Goal: Task Accomplishment & Management: Complete application form

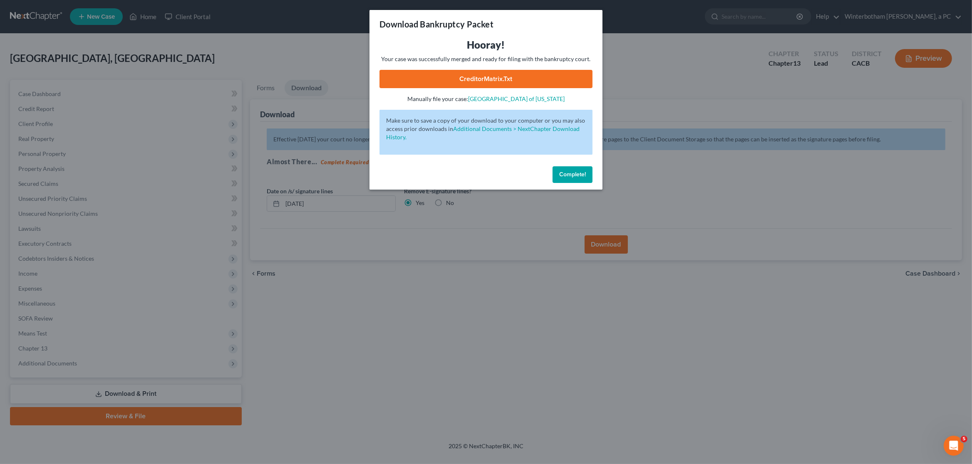
drag, startPoint x: 304, startPoint y: 302, endPoint x: 287, endPoint y: 292, distance: 19.6
click at [304, 302] on div "Download Bankruptcy Packet Hooray! Your case was successfully merged and ready …" at bounding box center [486, 232] width 972 height 464
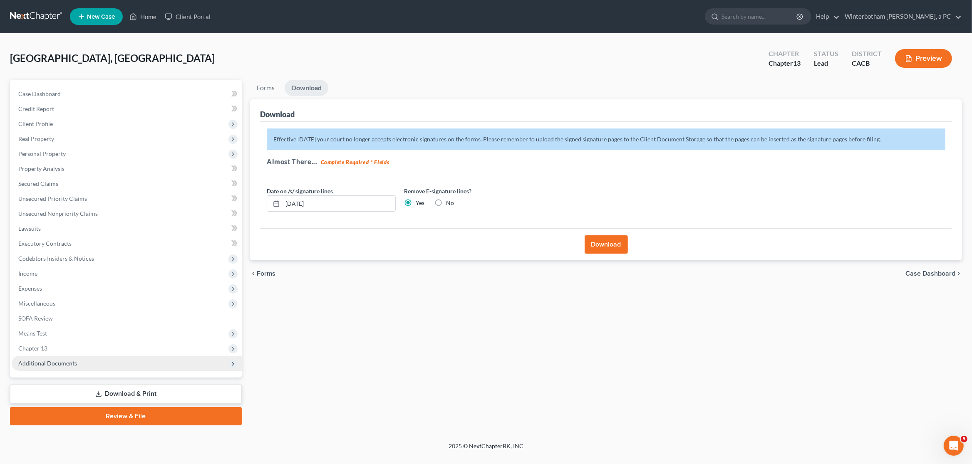
click at [54, 369] on span "Additional Documents" at bounding box center [127, 363] width 230 height 15
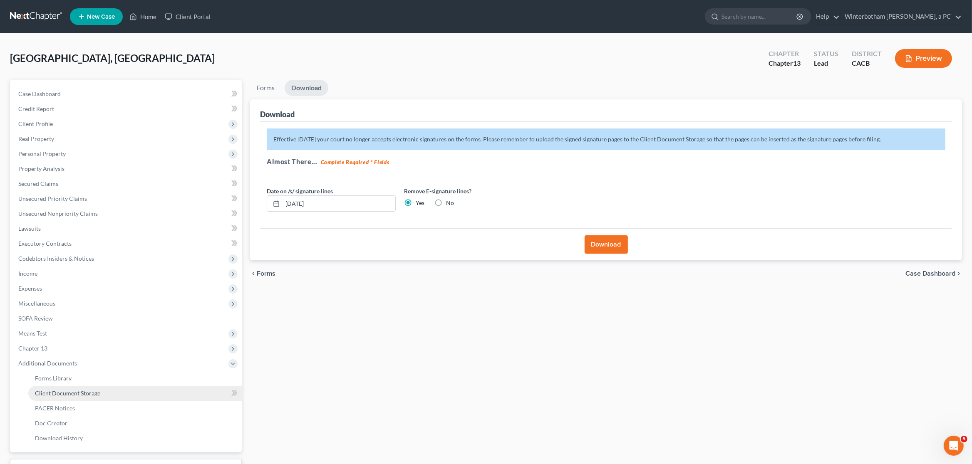
click at [83, 389] on link "Client Document Storage" at bounding box center [134, 393] width 213 height 15
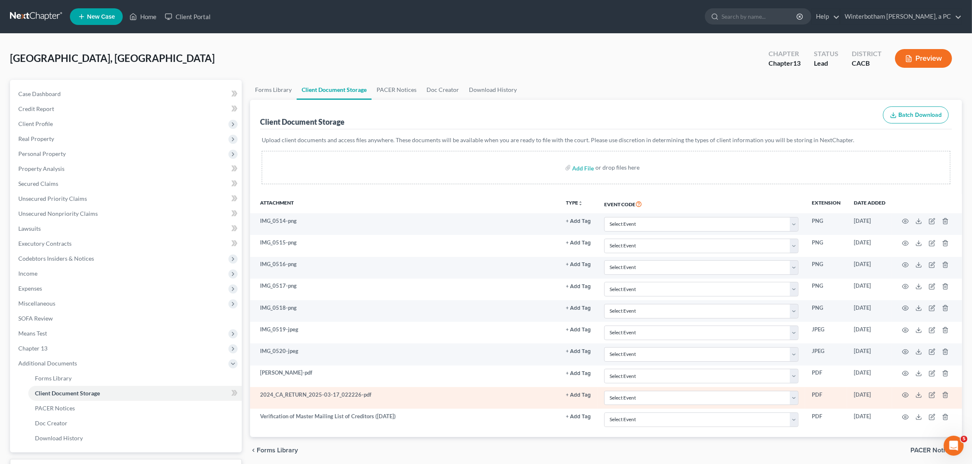
scroll to position [44, 0]
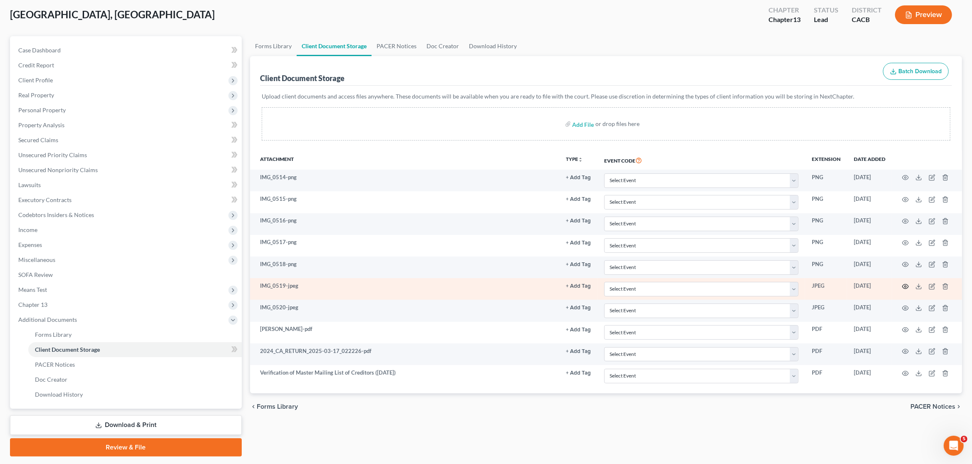
click at [905, 287] on circle "button" at bounding box center [905, 287] width 2 height 2
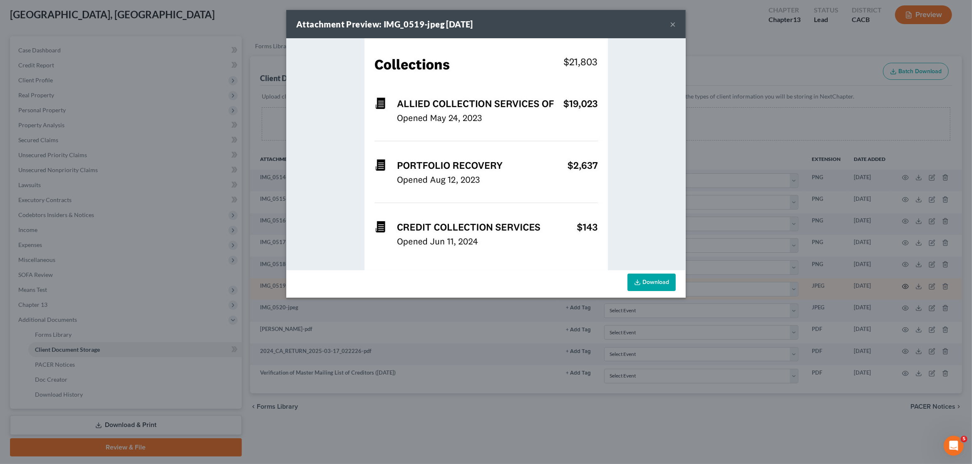
click at [905, 287] on div "Attachment Preview: IMG_0519-jpeg [DATE] × Download" at bounding box center [486, 232] width 972 height 464
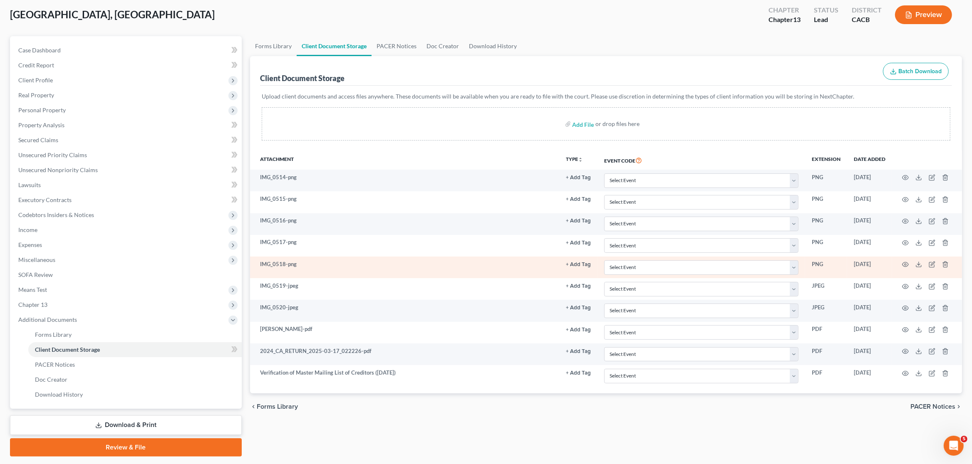
click at [905, 262] on td at bounding box center [927, 268] width 70 height 22
click at [906, 265] on circle "button" at bounding box center [905, 265] width 2 height 2
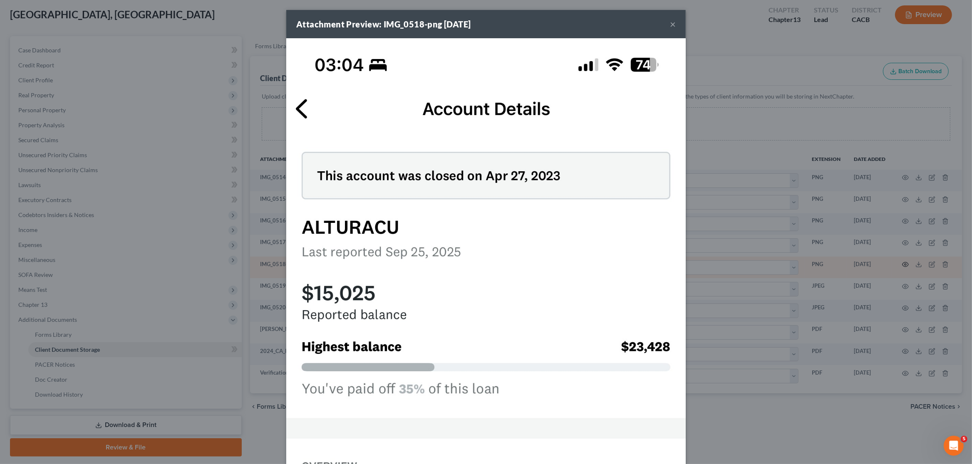
click at [906, 265] on div "Attachment Preview: IMG_0518-png [DATE] × Download" at bounding box center [486, 232] width 972 height 464
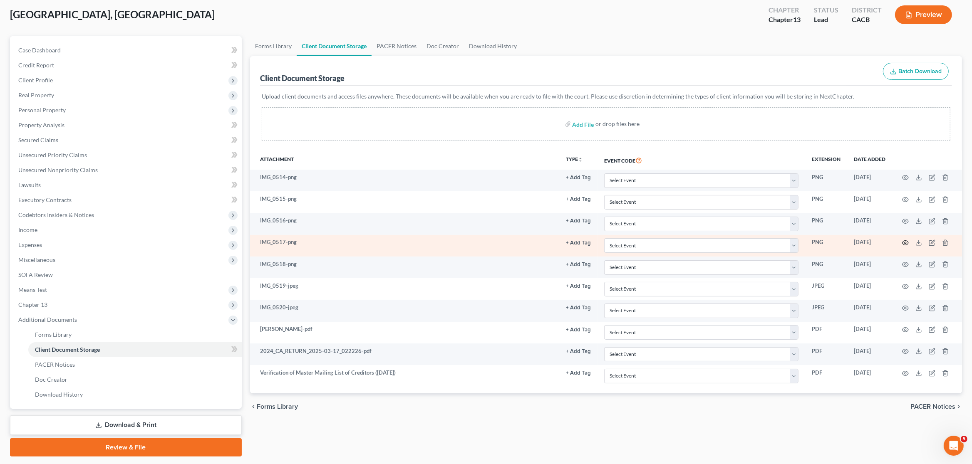
click at [905, 242] on icon "button" at bounding box center [905, 243] width 7 height 7
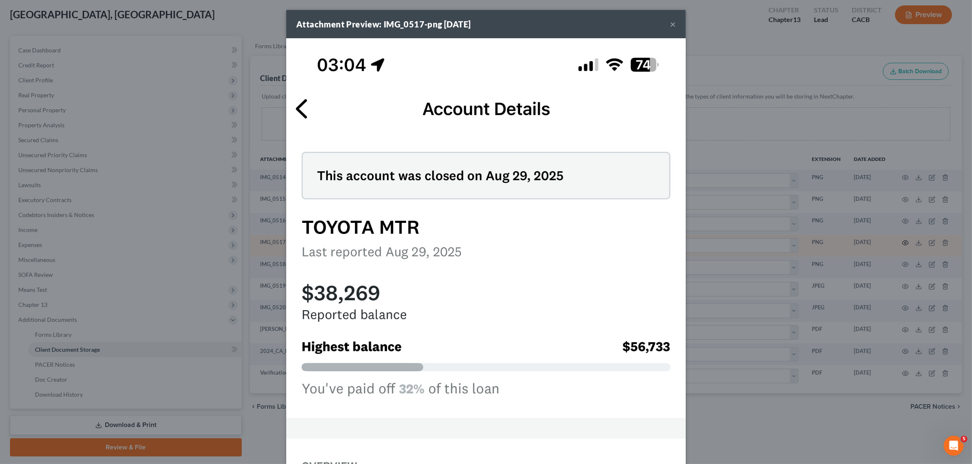
click at [905, 242] on div "Attachment Preview: IMG_0517-png [DATE] × Download" at bounding box center [486, 232] width 972 height 464
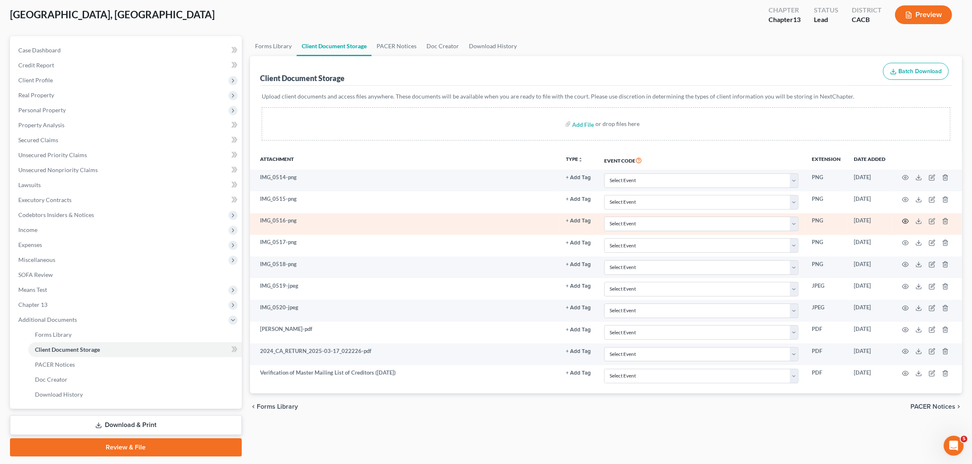
click at [905, 220] on icon "button" at bounding box center [905, 221] width 7 height 7
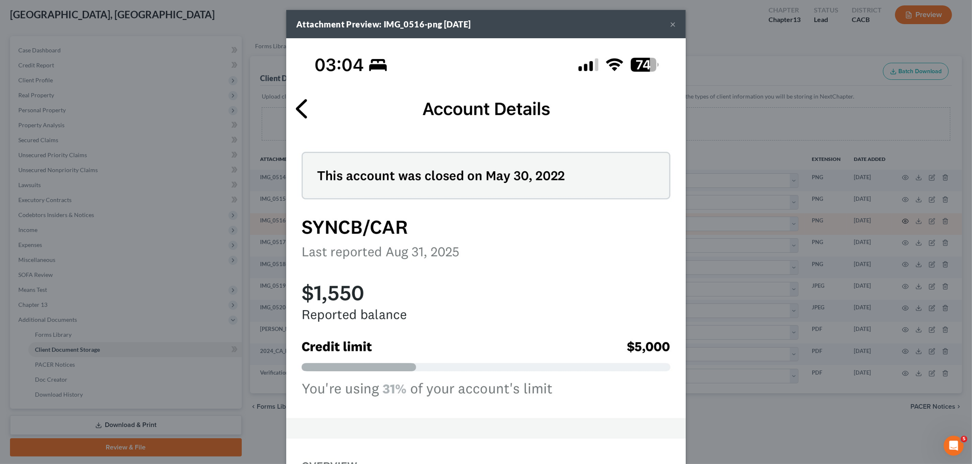
click at [905, 220] on div "Attachment Preview: IMG_0516-png [DATE] × Download" at bounding box center [486, 232] width 972 height 464
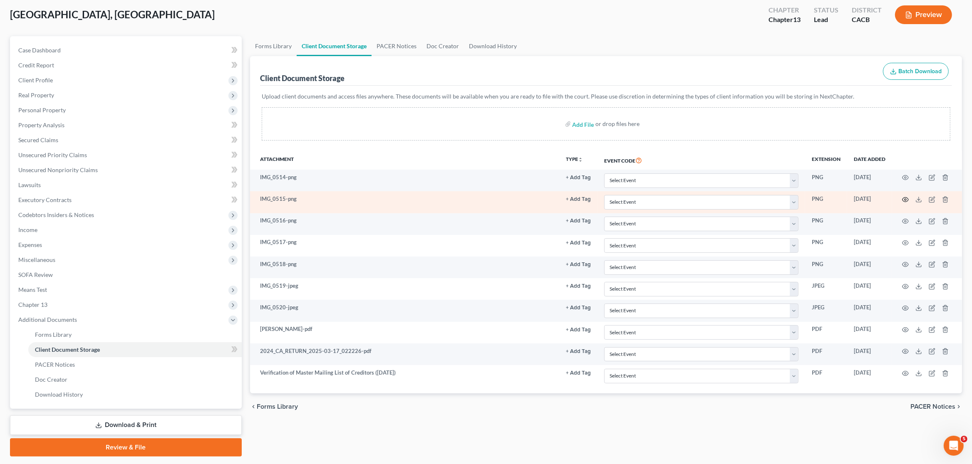
click at [905, 199] on circle "button" at bounding box center [905, 200] width 2 height 2
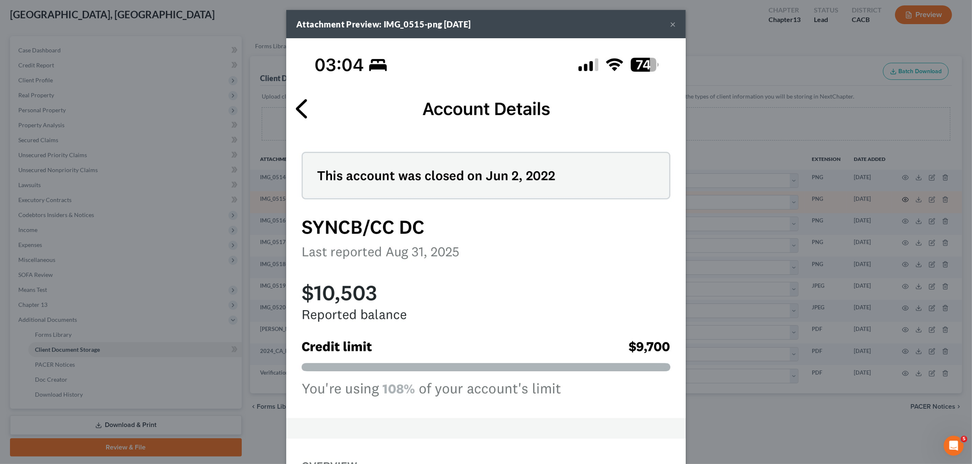
click at [905, 199] on div "Attachment Preview: IMG_0515-png [DATE] × Download" at bounding box center [486, 232] width 972 height 464
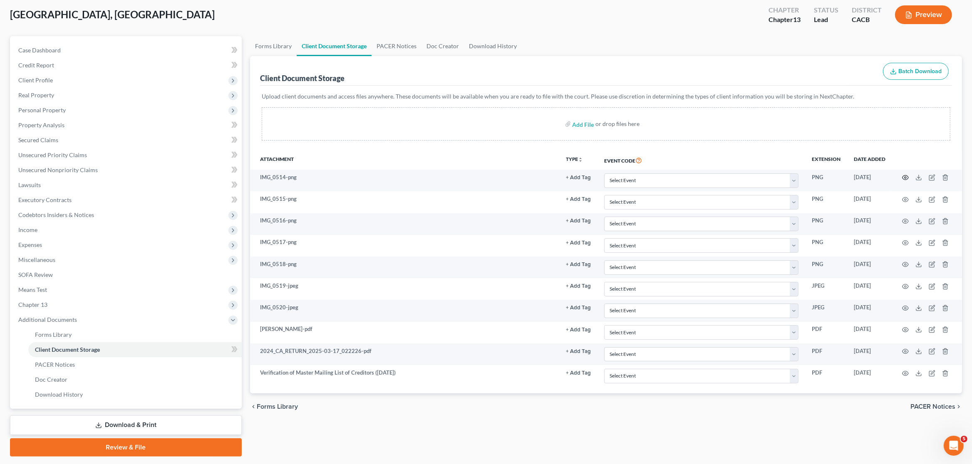
click at [903, 177] on icon "button" at bounding box center [905, 178] width 6 height 5
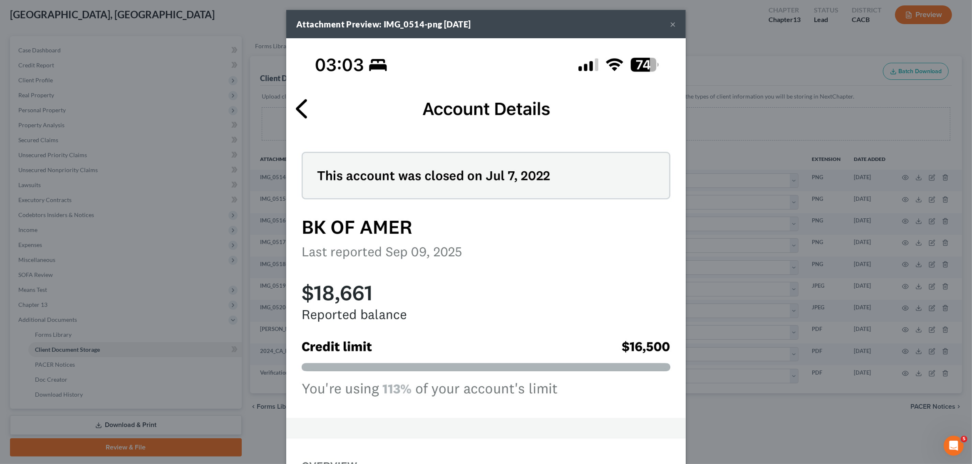
click at [903, 177] on div "Attachment Preview: IMG_0514-png [DATE] × Download" at bounding box center [486, 232] width 972 height 464
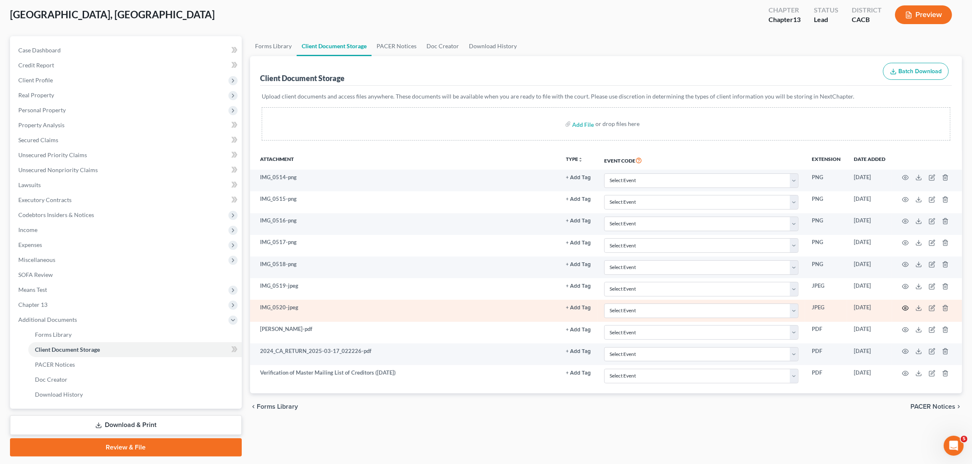
click at [905, 311] on icon "button" at bounding box center [905, 308] width 6 height 5
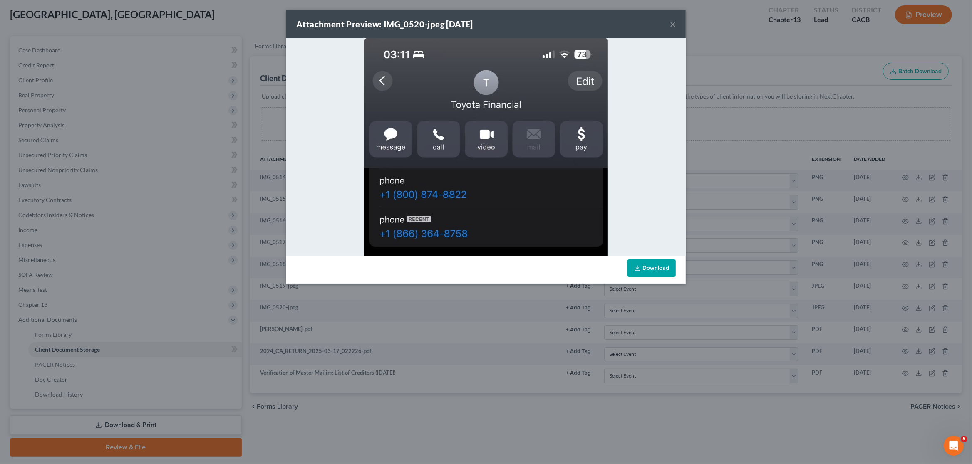
click at [672, 23] on button "×" at bounding box center [673, 24] width 6 height 10
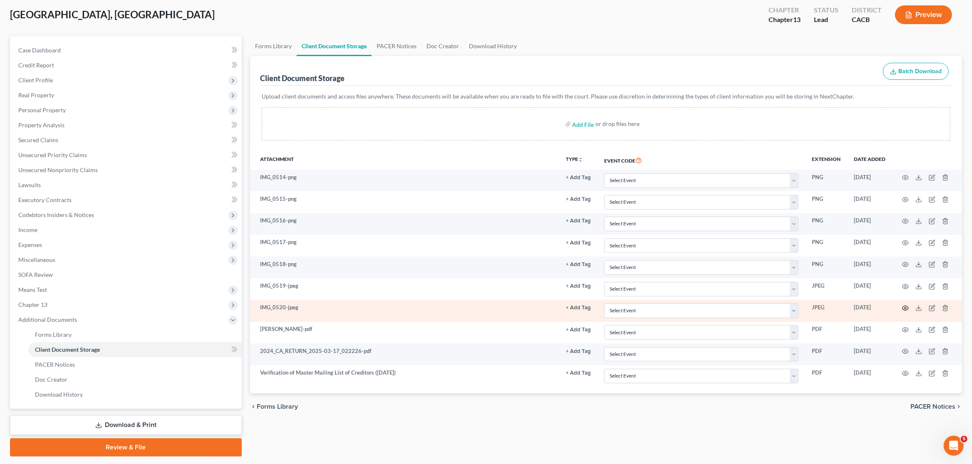
click at [903, 307] on icon "button" at bounding box center [905, 308] width 7 height 7
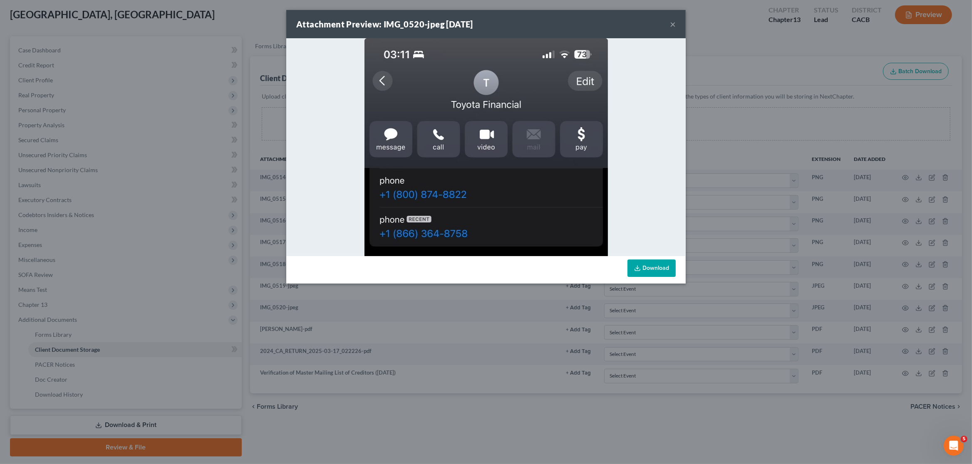
click at [671, 22] on button "×" at bounding box center [673, 24] width 6 height 10
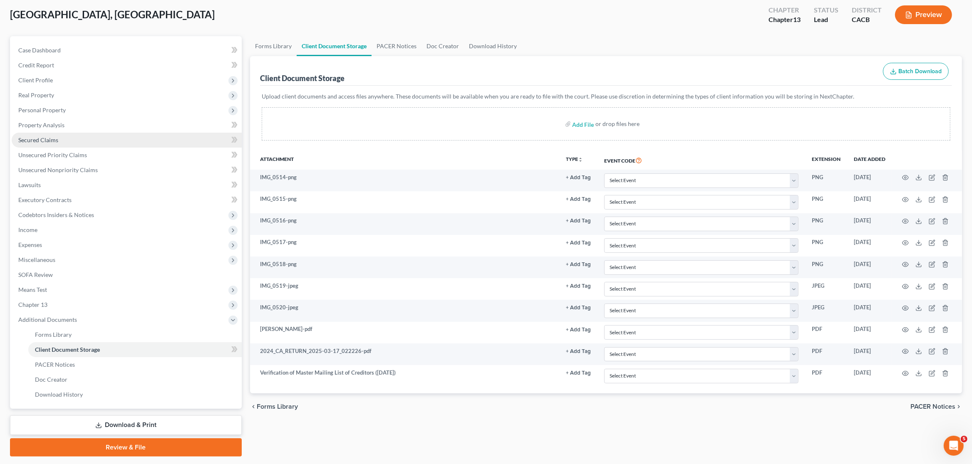
click at [35, 143] on link "Secured Claims" at bounding box center [127, 140] width 230 height 15
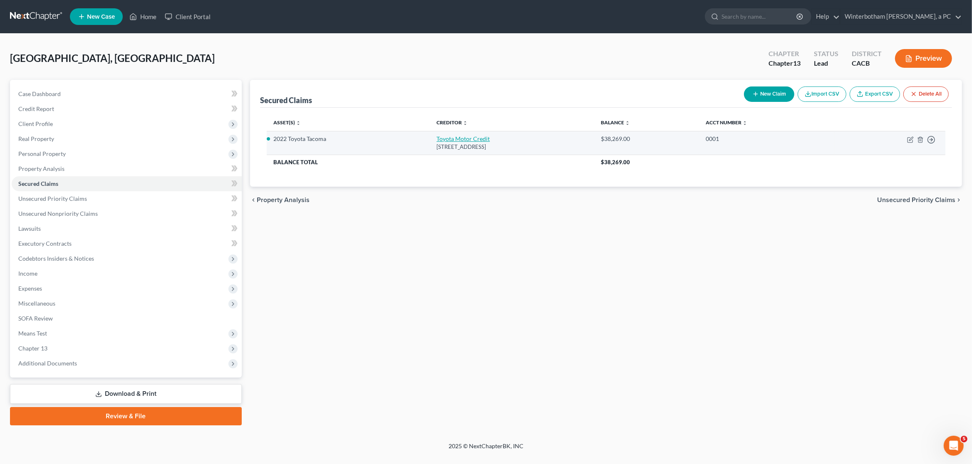
click at [439, 141] on link "Toyota Motor Credit" at bounding box center [462, 138] width 53 height 7
select select "16"
select select "2"
select select "0"
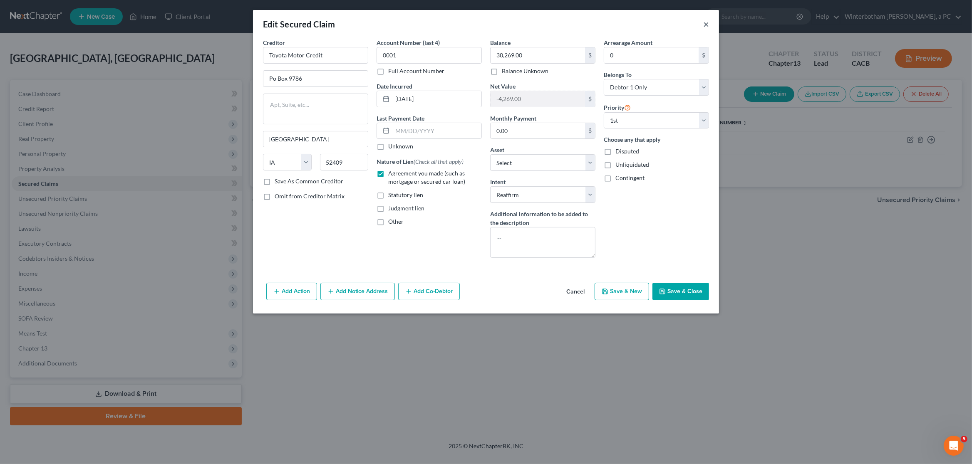
click at [708, 25] on button "×" at bounding box center [706, 24] width 6 height 10
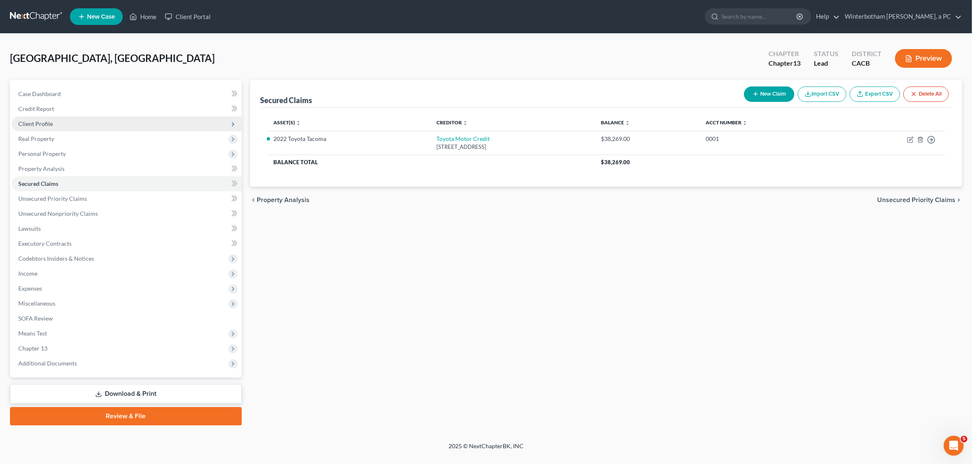
click at [43, 126] on span "Client Profile" at bounding box center [35, 123] width 35 height 7
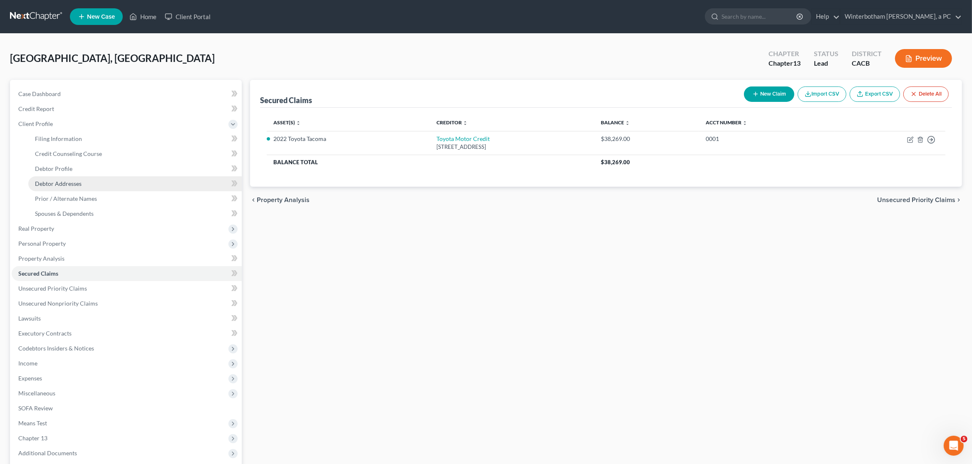
click at [64, 182] on span "Debtor Addresses" at bounding box center [58, 183] width 47 height 7
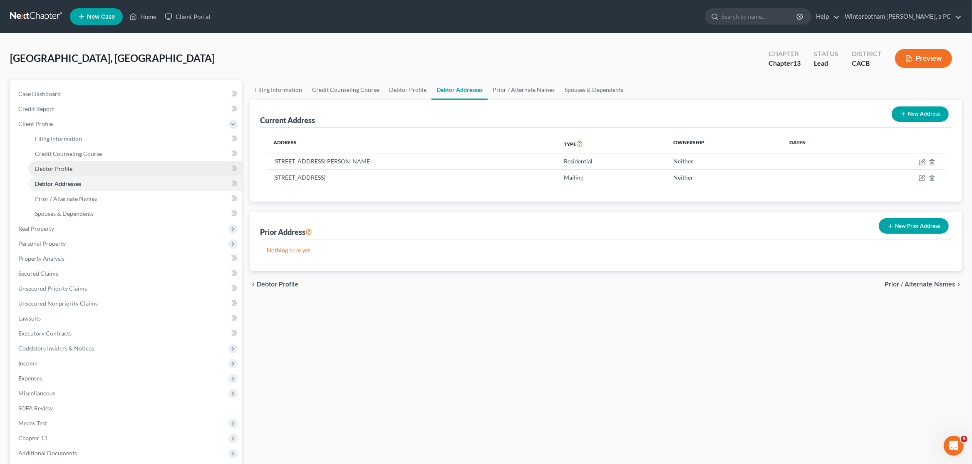
click at [69, 170] on span "Debtor Profile" at bounding box center [53, 168] width 37 height 7
select select "2"
select select "0"
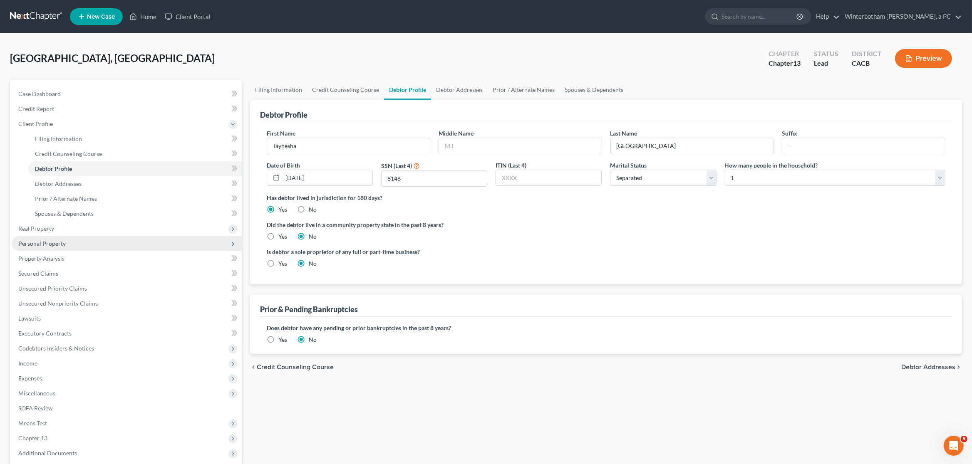
click at [54, 243] on span "Personal Property" at bounding box center [41, 243] width 47 height 7
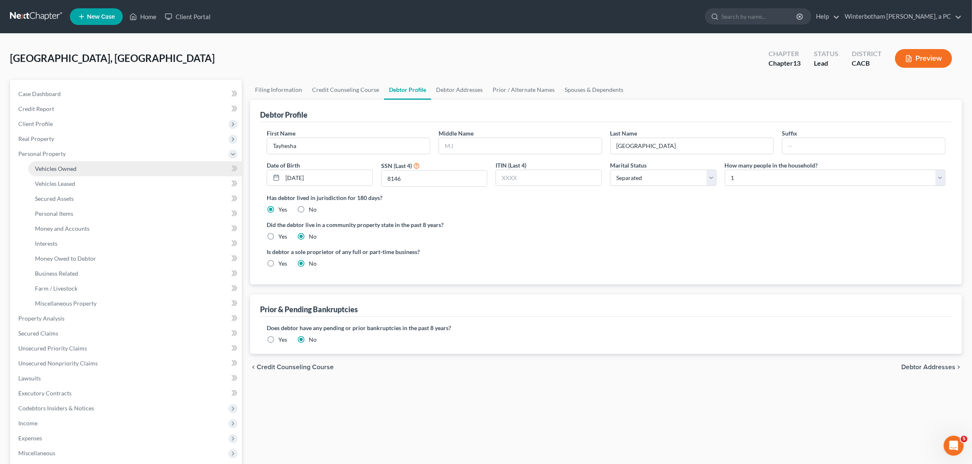
click at [56, 172] on span "Vehicles Owned" at bounding box center [56, 168] width 42 height 7
